Goal: Information Seeking & Learning: Find specific fact

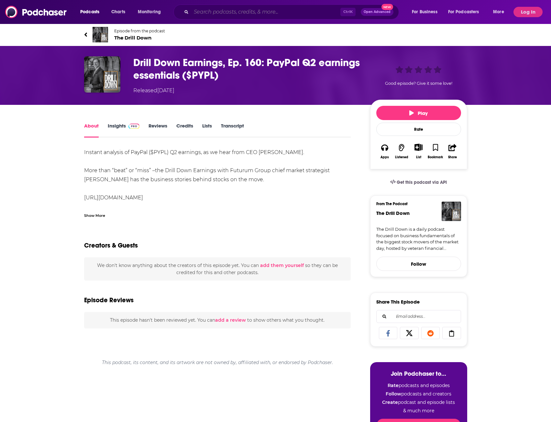
click at [241, 15] on input "Search podcasts, credits, & more..." at bounding box center [265, 12] width 149 height 10
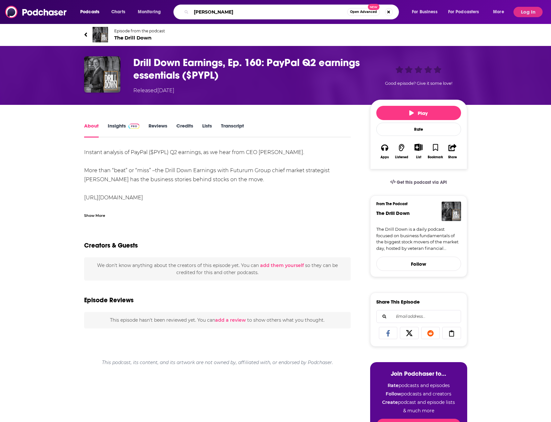
type input "[PERSON_NAME]"
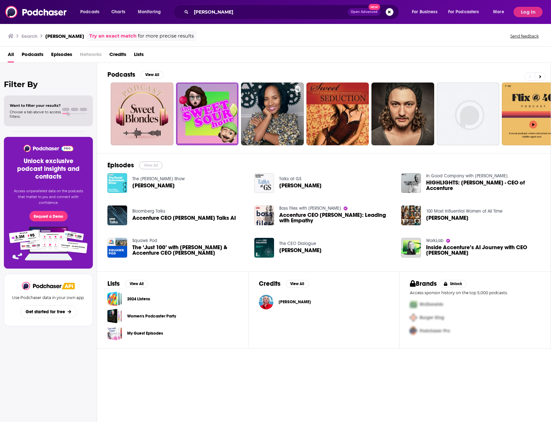
click at [155, 162] on button "View All" at bounding box center [150, 165] width 23 height 8
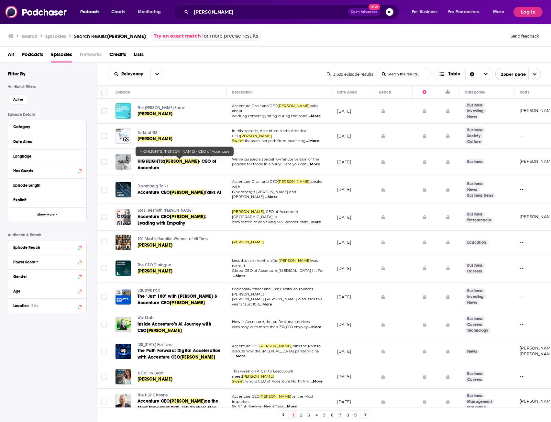
click at [174, 159] on span "[PERSON_NAME]" at bounding box center [181, 162] width 35 height 6
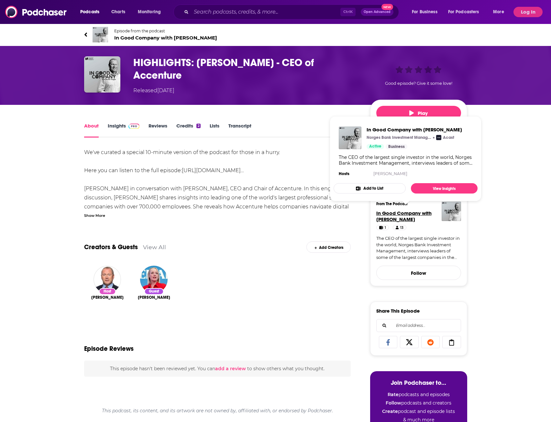
click at [400, 214] on span "In Good Company with [PERSON_NAME]" at bounding box center [403, 216] width 55 height 12
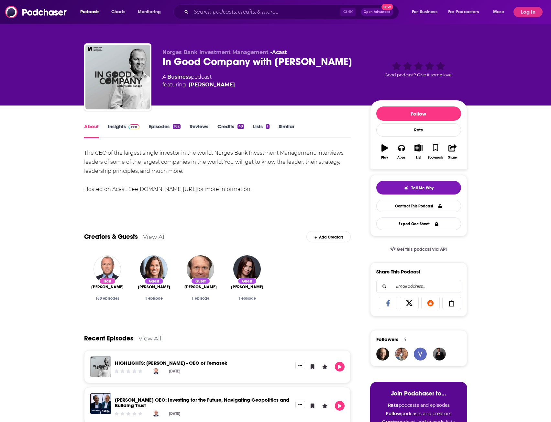
drag, startPoint x: 161, startPoint y: 58, endPoint x: 353, endPoint y: 62, distance: 191.6
click at [353, 62] on div "Norges Bank Investment Management • Acast In Good Company with [PERSON_NAME] A …" at bounding box center [275, 78] width 383 height 70
copy h1 "In Good Company with [PERSON_NAME]"
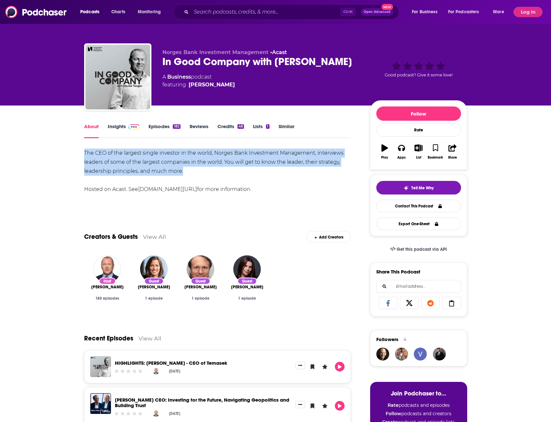
drag, startPoint x: 81, startPoint y: 149, endPoint x: 215, endPoint y: 173, distance: 135.9
copy div "The CEO of the largest single investor in the world, Norges Bank Investment Man…"
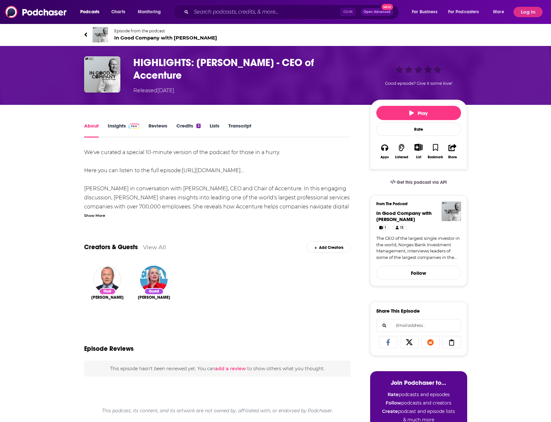
click at [128, 124] on span at bounding box center [133, 126] width 14 height 6
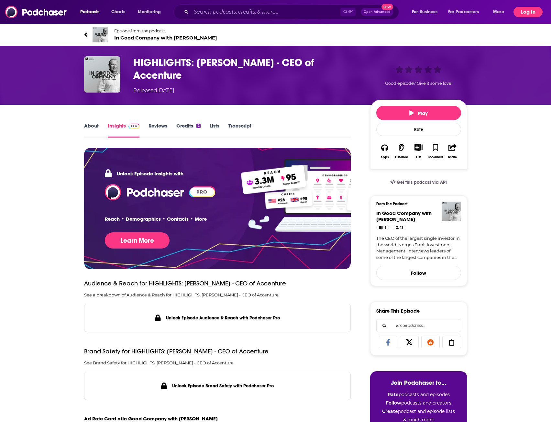
click at [528, 13] on button "Log In" at bounding box center [528, 12] width 29 height 10
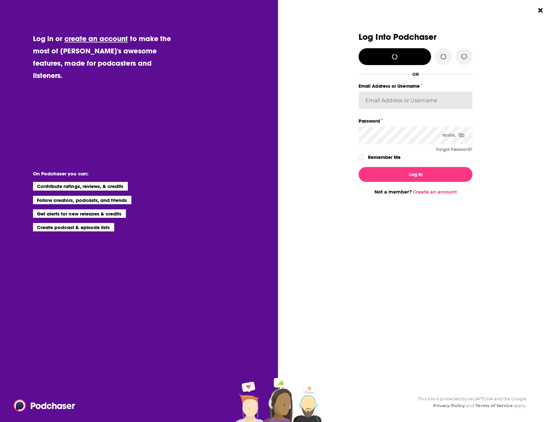
type input "MegnaMakan"
click at [364, 155] on label "Dialog" at bounding box center [361, 157] width 5 height 5
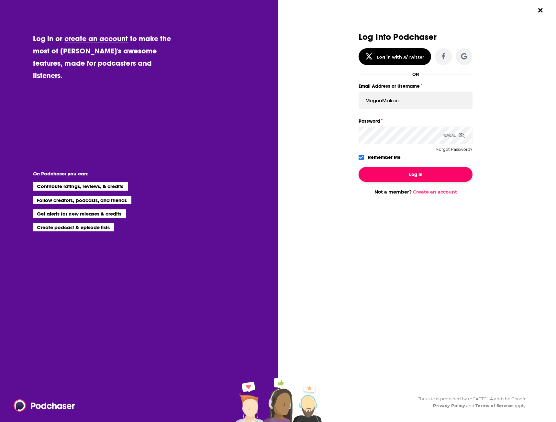
click at [421, 179] on button "Log In" at bounding box center [416, 174] width 114 height 15
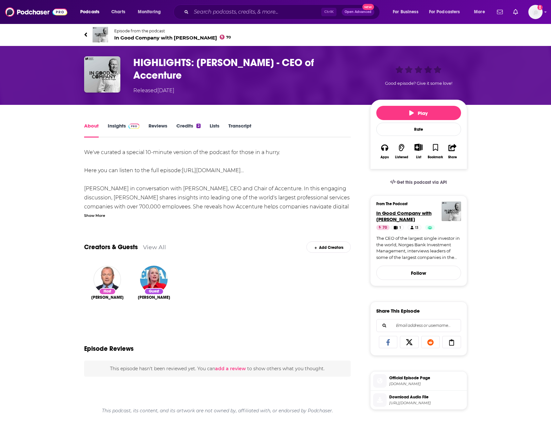
click at [411, 214] on span "In Good Company with [PERSON_NAME]" at bounding box center [403, 216] width 55 height 12
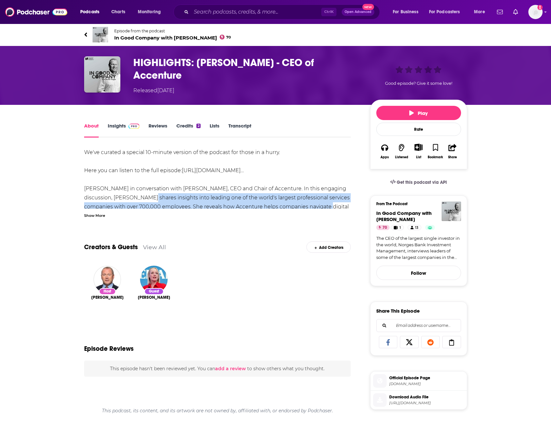
drag, startPoint x: 136, startPoint y: 192, endPoint x: 300, endPoint y: 205, distance: 165.3
click at [305, 206] on div "We've curated a special 10-minute version of the podcast for those in a hurry. …" at bounding box center [217, 270] width 267 height 245
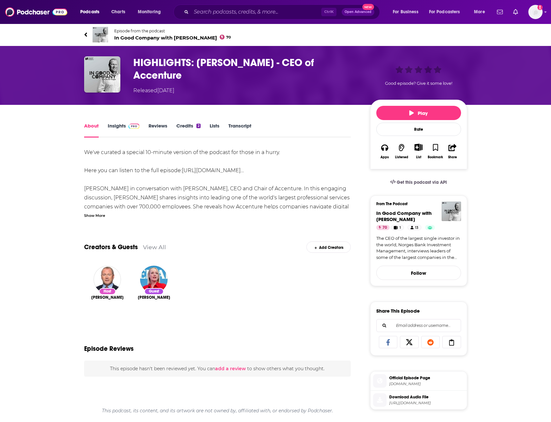
click at [97, 216] on div "Show More" at bounding box center [94, 215] width 21 height 6
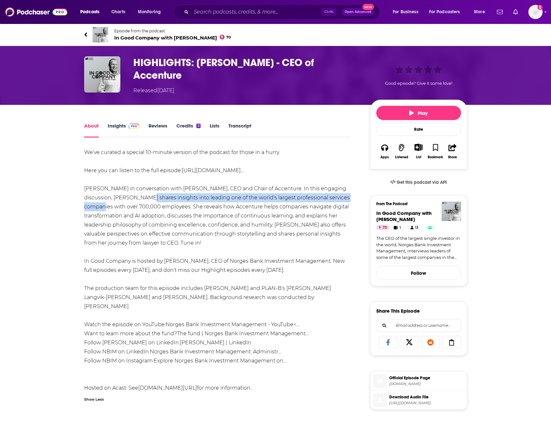
drag, startPoint x: 132, startPoint y: 194, endPoint x: 351, endPoint y: 198, distance: 219.8
click at [351, 198] on div "About Insights Reviews Credits 2 Lists Transcript We've curated a special 10-mi…" at bounding box center [222, 378] width 296 height 512
copy div "hares insights into leading one of the world's largest professional services co…"
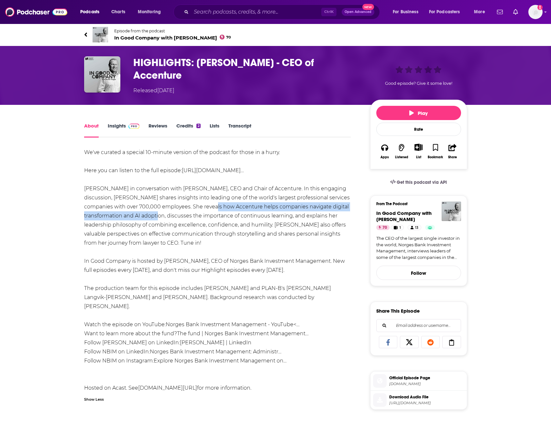
drag, startPoint x: 192, startPoint y: 203, endPoint x: 166, endPoint y: 216, distance: 28.9
click at [166, 216] on div "We've curated a special 10-minute version of the podcast for those in a hurry. …" at bounding box center [217, 270] width 267 height 245
copy div "how Accenture helps companies navigate digital transformation and AI adoption,"
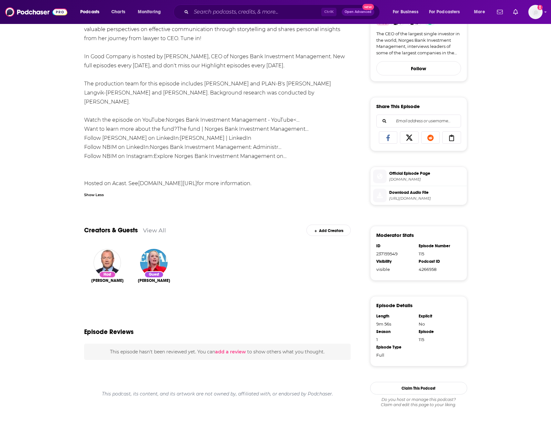
scroll to position [210, 0]
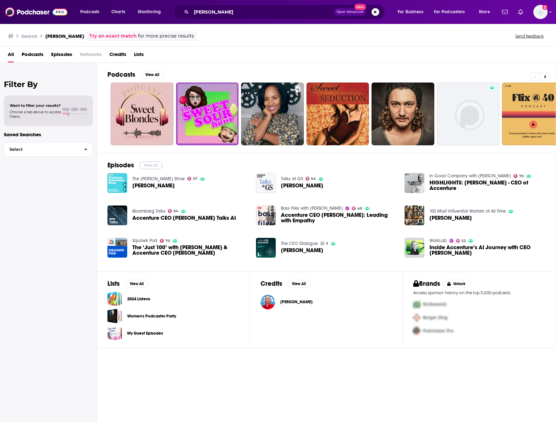
click at [149, 167] on button "View All" at bounding box center [150, 165] width 23 height 8
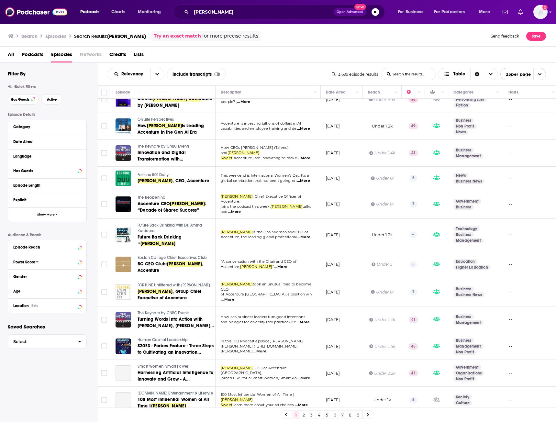
scroll to position [345, 0]
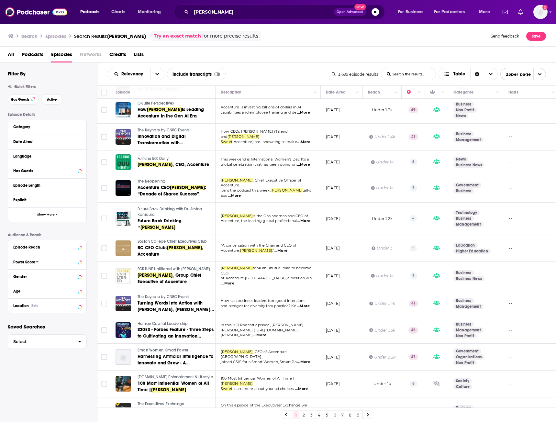
click at [302, 414] on link "2" at bounding box center [303, 415] width 6 height 8
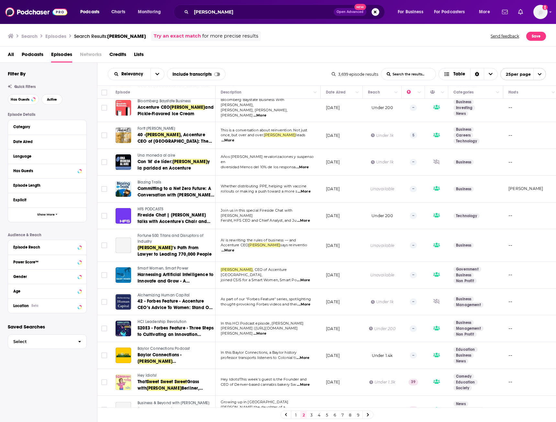
scroll to position [367, 0]
